Goal: Use online tool/utility: Utilize a website feature to perform a specific function

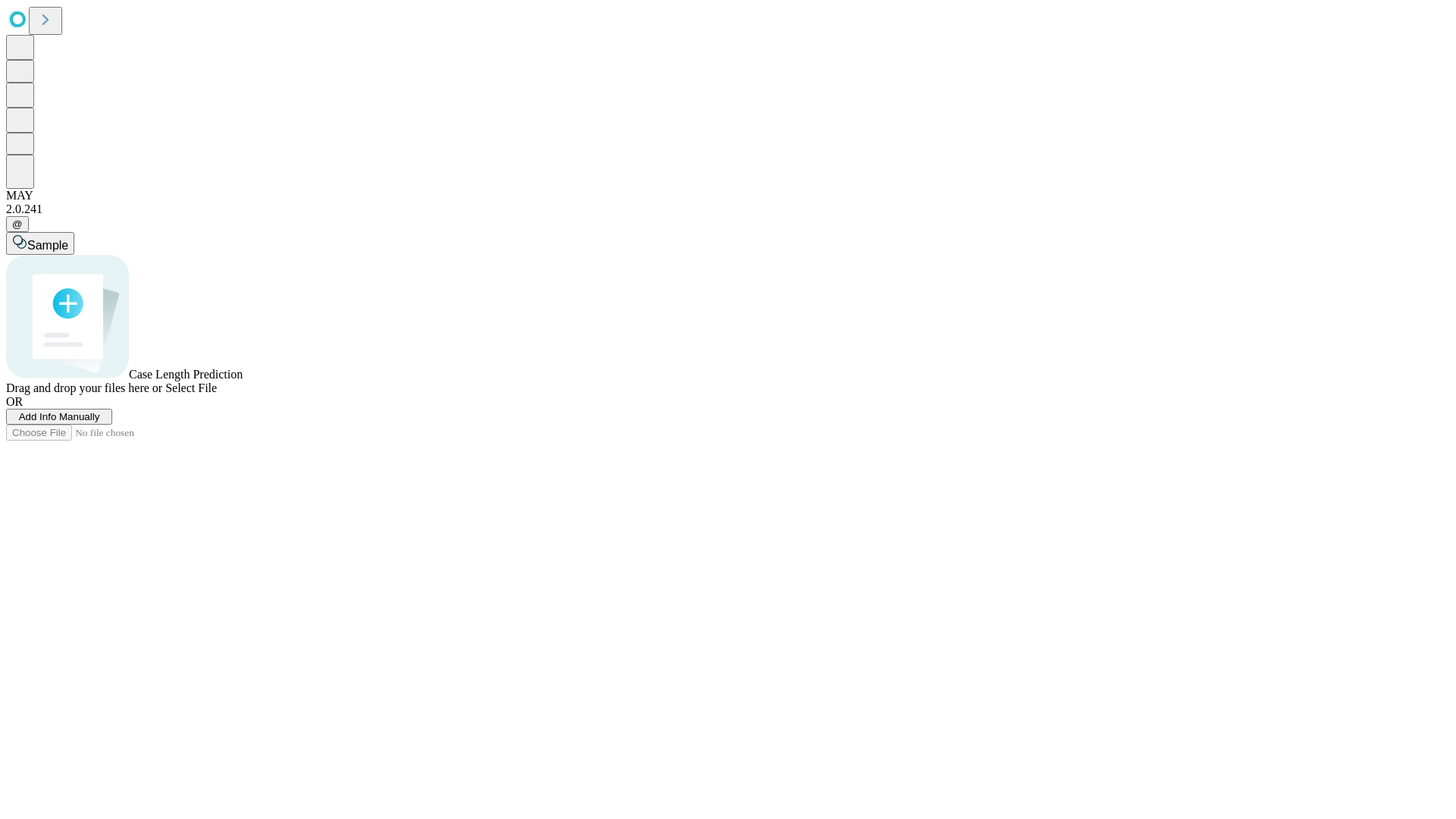
click at [100, 422] on span "Add Info Manually" at bounding box center [59, 416] width 81 height 12
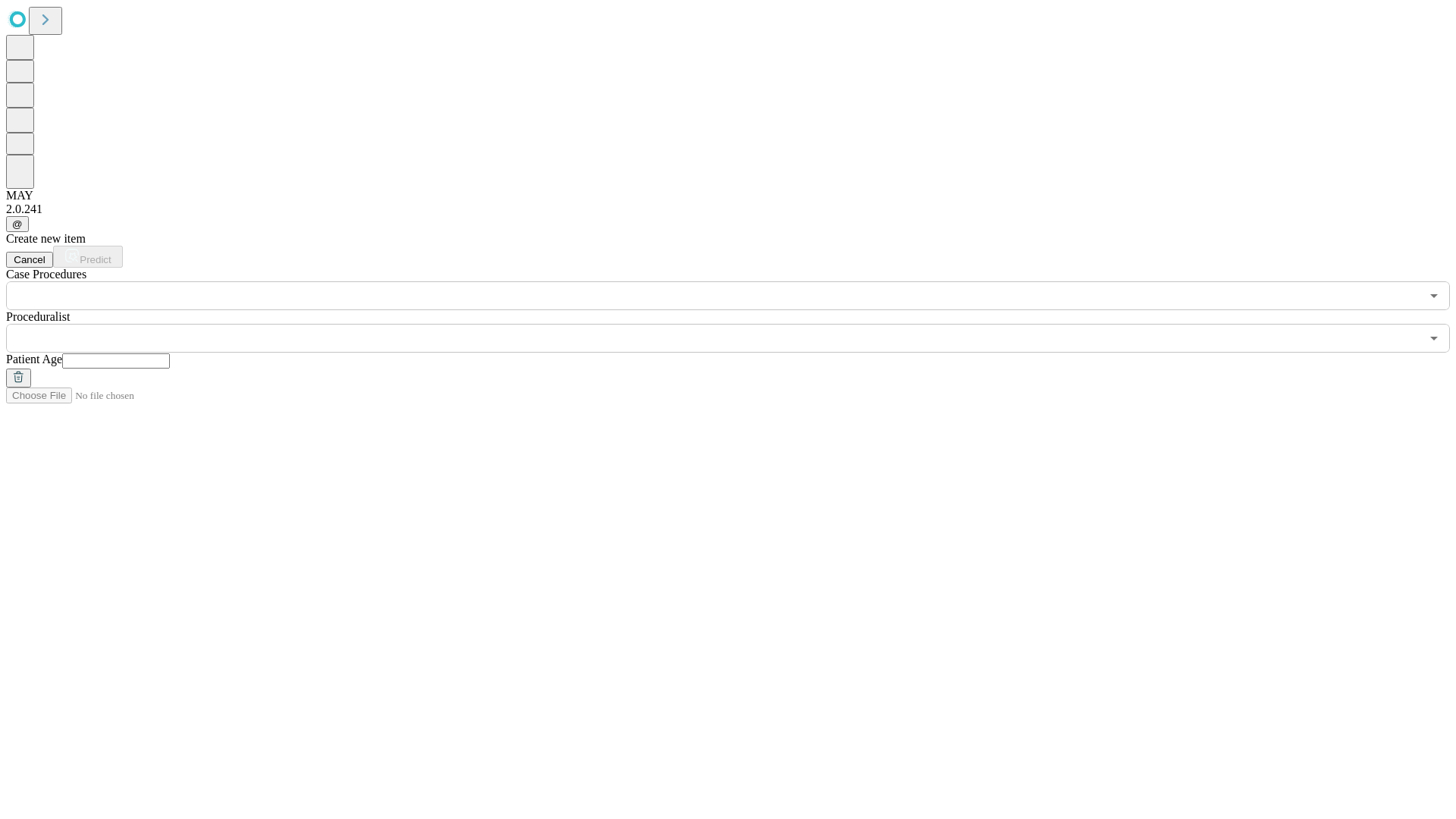
click at [169, 354] on input "text" at bounding box center [116, 361] width 108 height 15
type input "**"
click at [739, 324] on input "text" at bounding box center [713, 337] width 1414 height 29
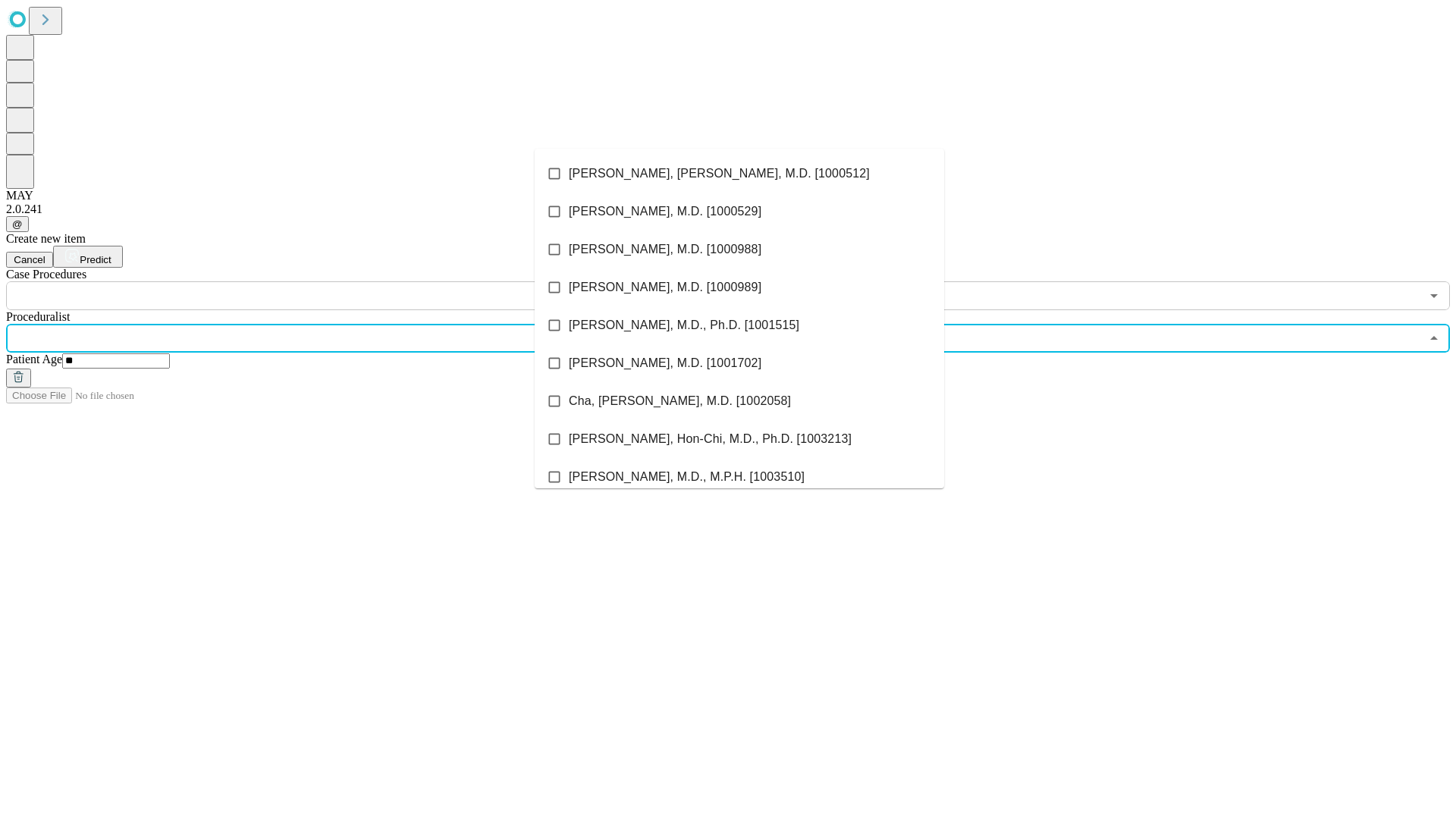
click at [740, 173] on li "[PERSON_NAME], [PERSON_NAME], M.D. [1000512]" at bounding box center [740, 173] width 410 height 38
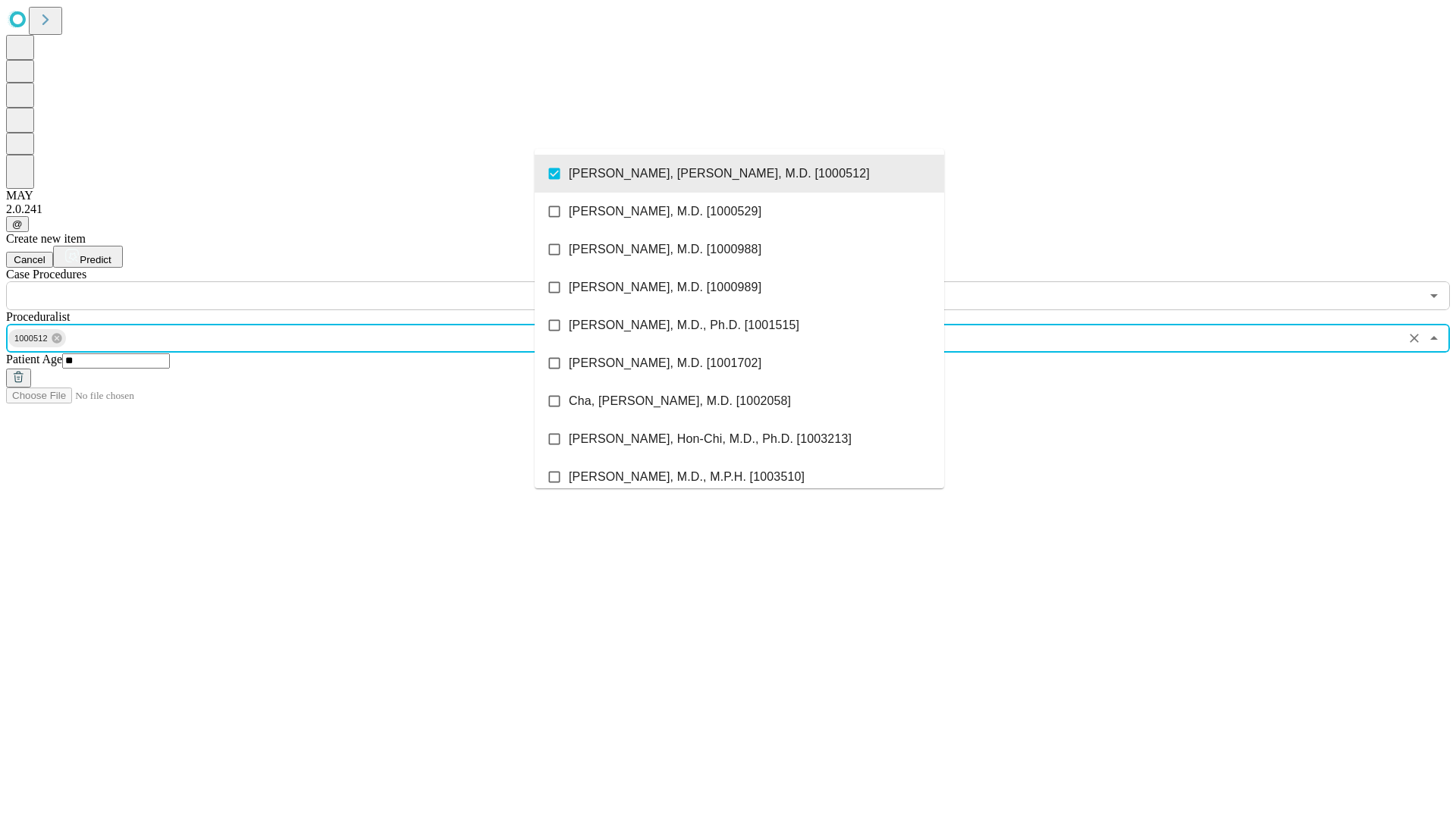
click at [318, 281] on input "text" at bounding box center [713, 295] width 1414 height 29
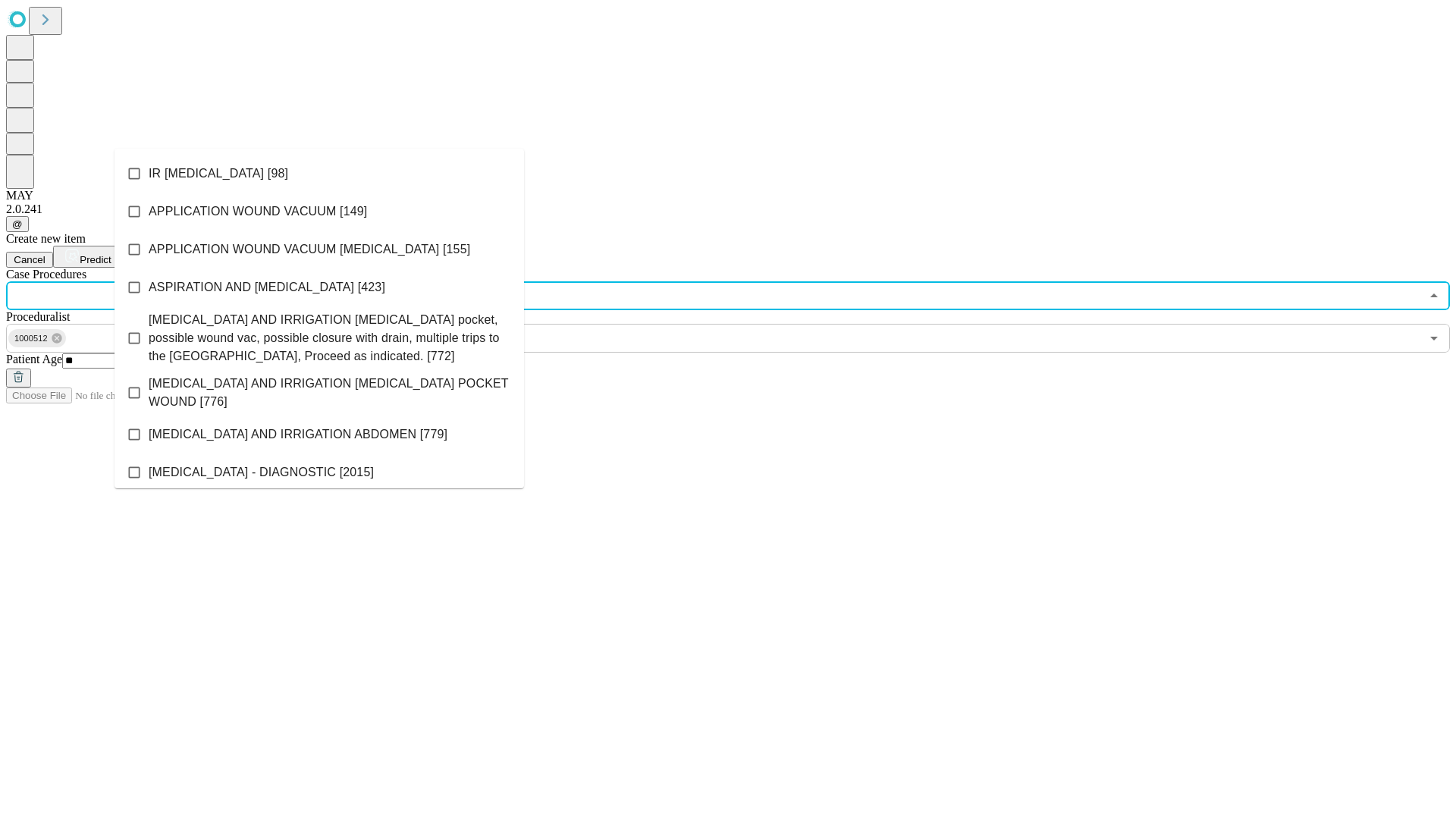
click at [319, 173] on li "IR [MEDICAL_DATA] [98]" at bounding box center [320, 173] width 410 height 38
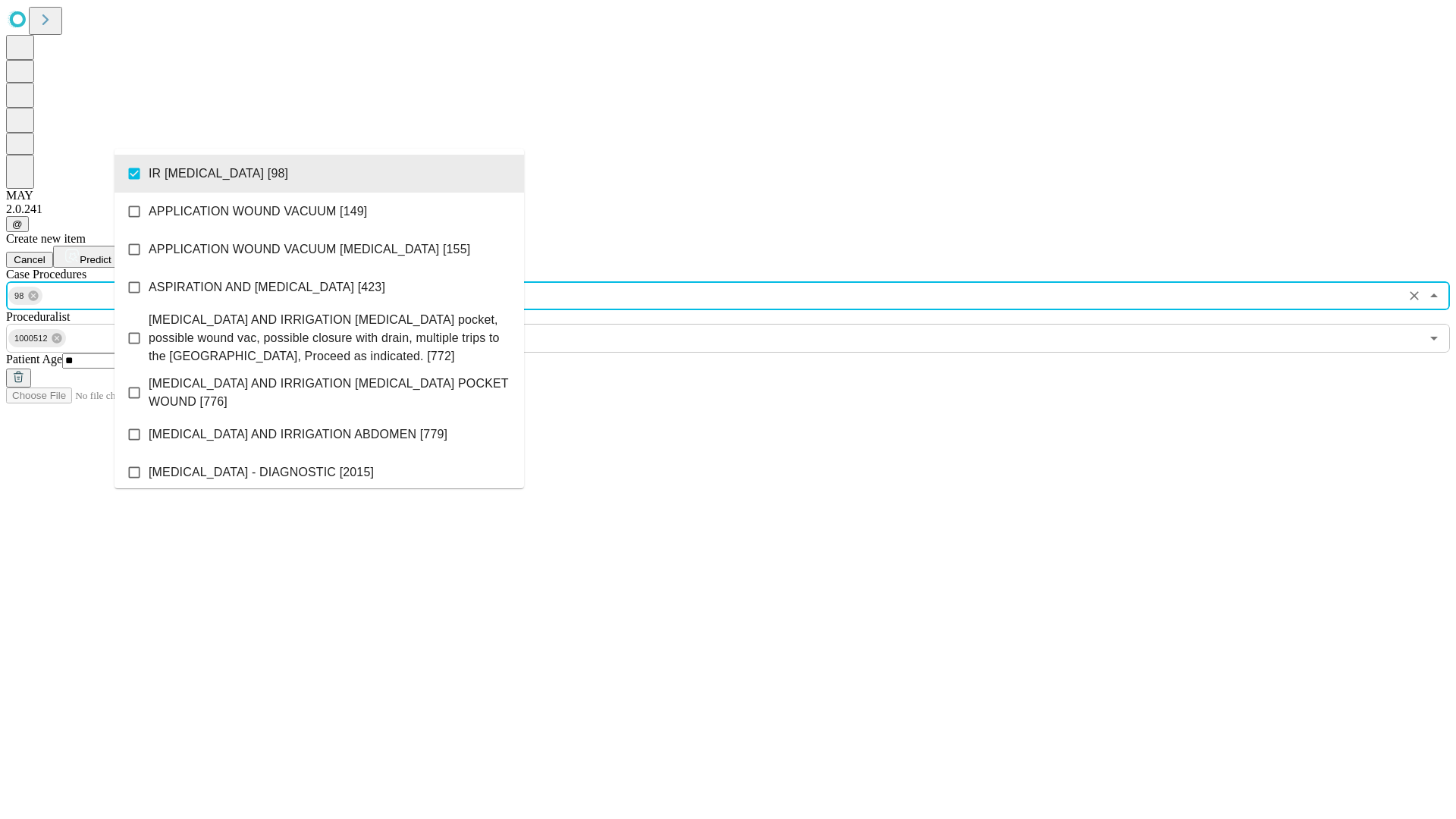
click at [111, 254] on span "Predict" at bounding box center [95, 260] width 31 height 12
